Goal: Transaction & Acquisition: Subscribe to service/newsletter

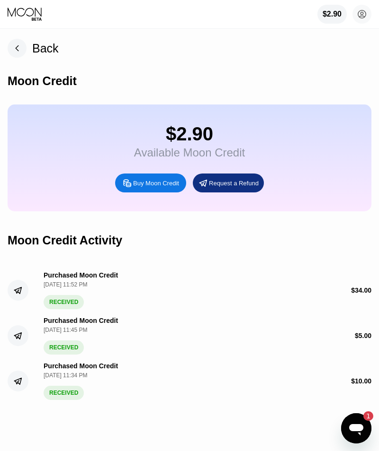
click at [361, 17] on circle at bounding box center [361, 14] width 19 height 19
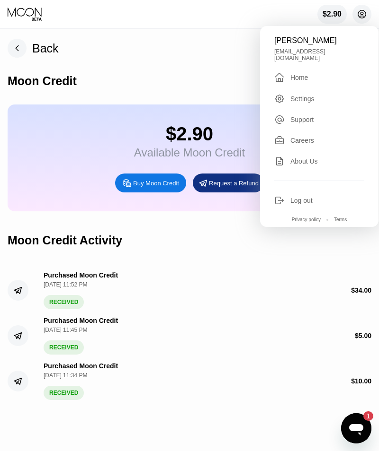
click at [300, 74] on div "Home" at bounding box center [299, 78] width 18 height 8
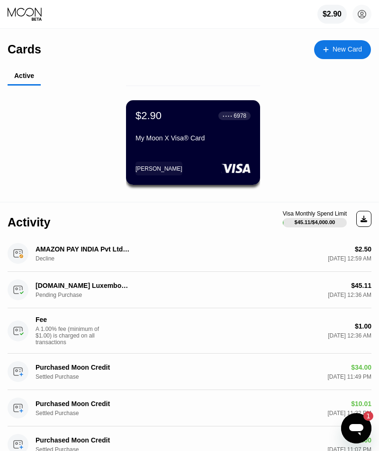
click at [173, 134] on div "$2.90 ● ● ● ● 6978 My Moon X Visa® Card" at bounding box center [192, 128] width 115 height 36
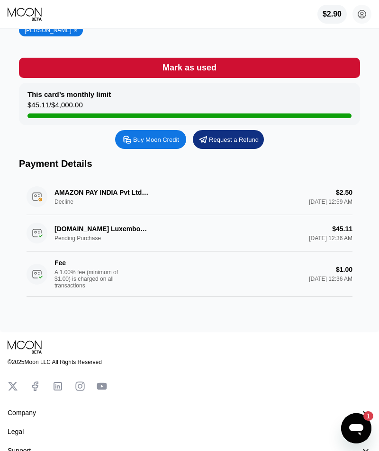
scroll to position [166, 0]
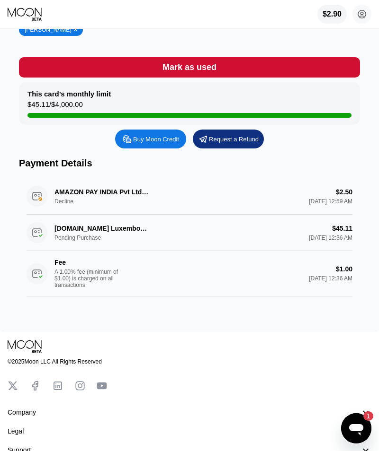
click at [357, 426] on icon "Open messaging window, 1 unread message" at bounding box center [356, 429] width 14 height 11
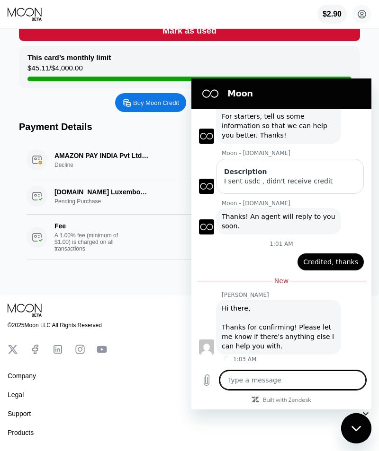
scroll to position [211, 0]
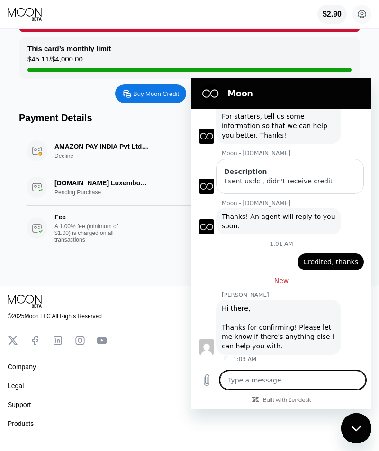
click at [176, 430] on div "Products 󰅀" at bounding box center [189, 423] width 363 height 11
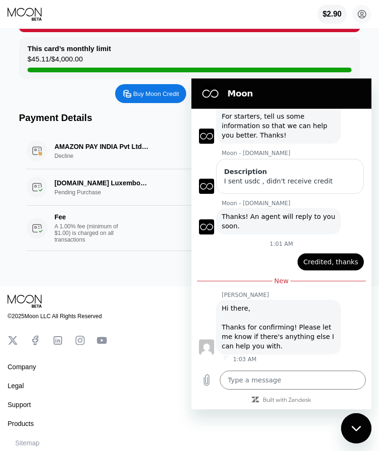
click at [360, 425] on div "Close messaging window" at bounding box center [356, 428] width 28 height 28
type textarea "x"
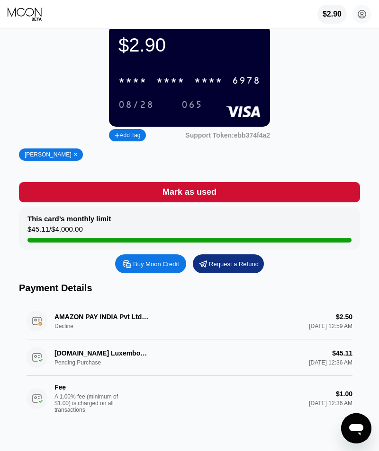
scroll to position [0, 0]
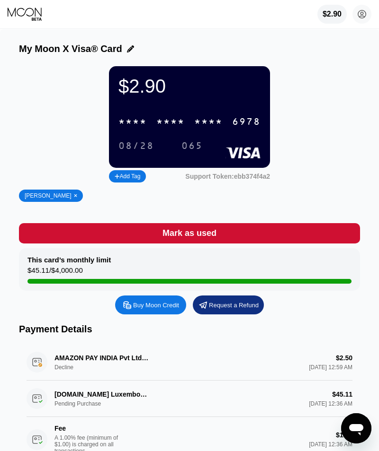
click at [18, 12] on icon at bounding box center [25, 14] width 35 height 14
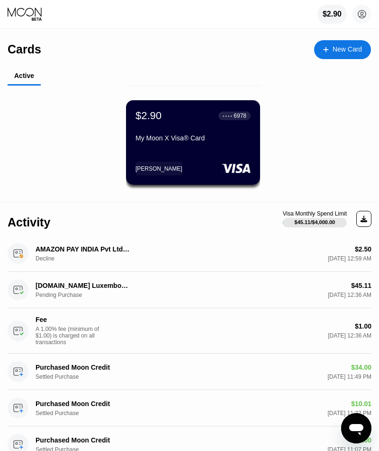
click at [24, 9] on icon at bounding box center [25, 12] width 34 height 9
click at [362, 15] on circle at bounding box center [361, 14] width 19 height 19
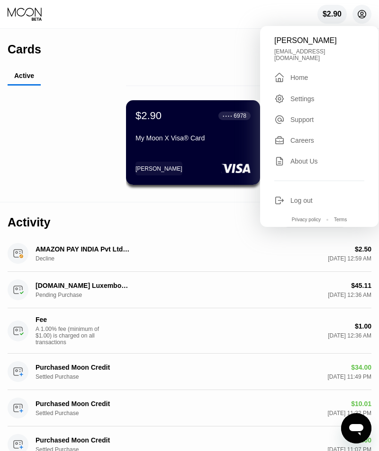
click at [314, 158] on div "About Us" at bounding box center [303, 162] width 27 height 8
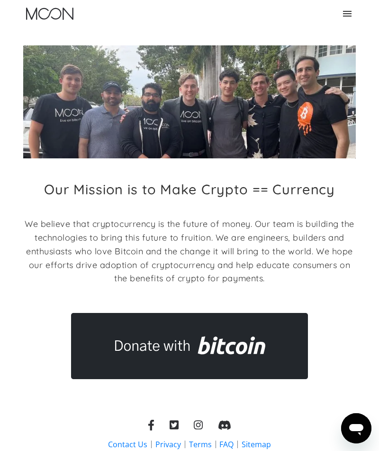
click at [351, 14] on icon at bounding box center [346, 13] width 11 height 11
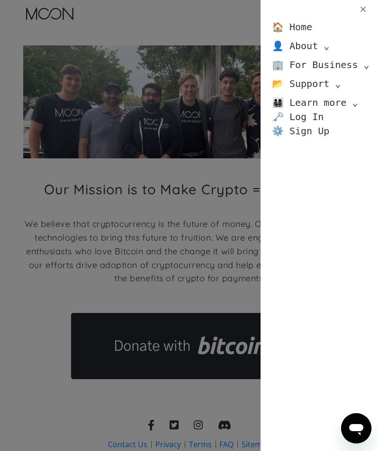
click at [236, 202] on div "🏠 Home 👤 About ⌄ About Moon Careers Founder's Letter 🏢 For Business ⌄ Business …" at bounding box center [189, 225] width 379 height 451
click at [302, 32] on link "🏠 Home" at bounding box center [292, 27] width 40 height 14
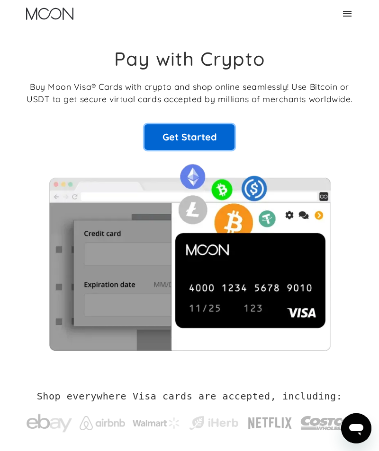
click at [207, 138] on link "Get Started" at bounding box center [189, 137] width 90 height 26
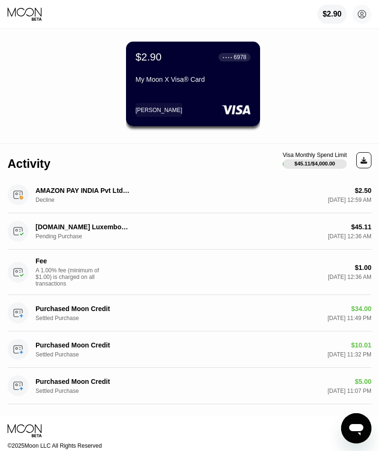
scroll to position [58, 0]
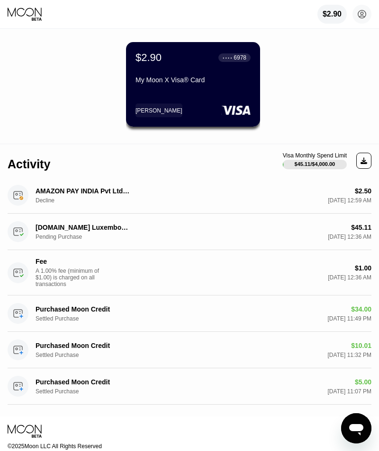
click at [153, 270] on div "Fee A 1.00% fee (minimum of $1.00) is charged on all transactions" at bounding box center [88, 273] width 160 height 30
click at [19, 270] on circle at bounding box center [18, 273] width 21 height 21
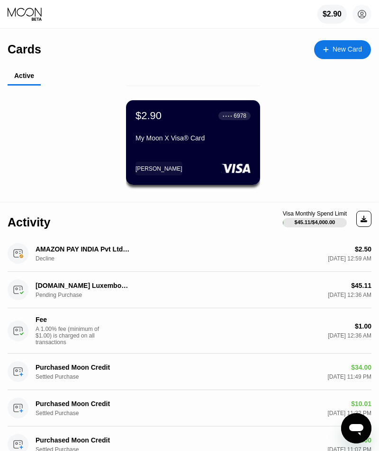
scroll to position [0, 0]
